Goal: Task Accomplishment & Management: Manage account settings

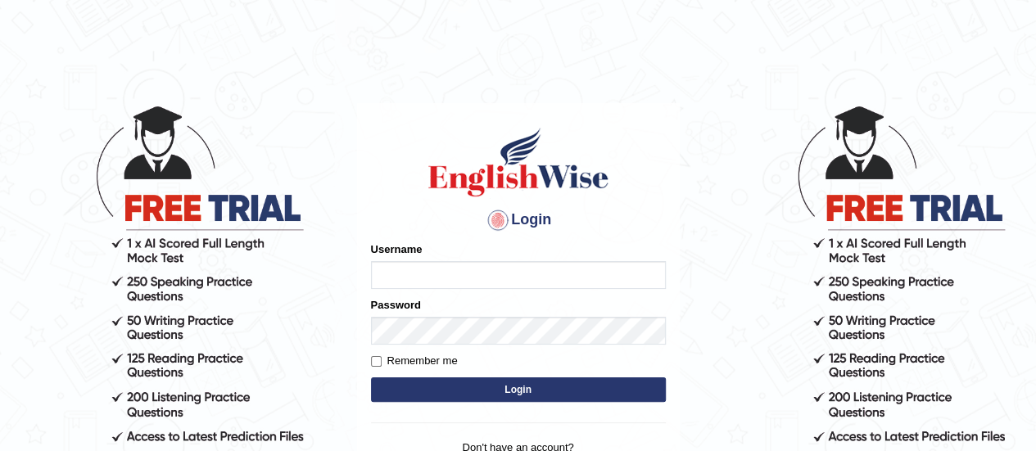
type input "DariaZ"
click at [744, 176] on body "Login Please fix the following errors: Username [PERSON_NAME] Password Remember…" at bounding box center [518, 277] width 1036 height 451
